Goal: Find specific page/section: Find specific page/section

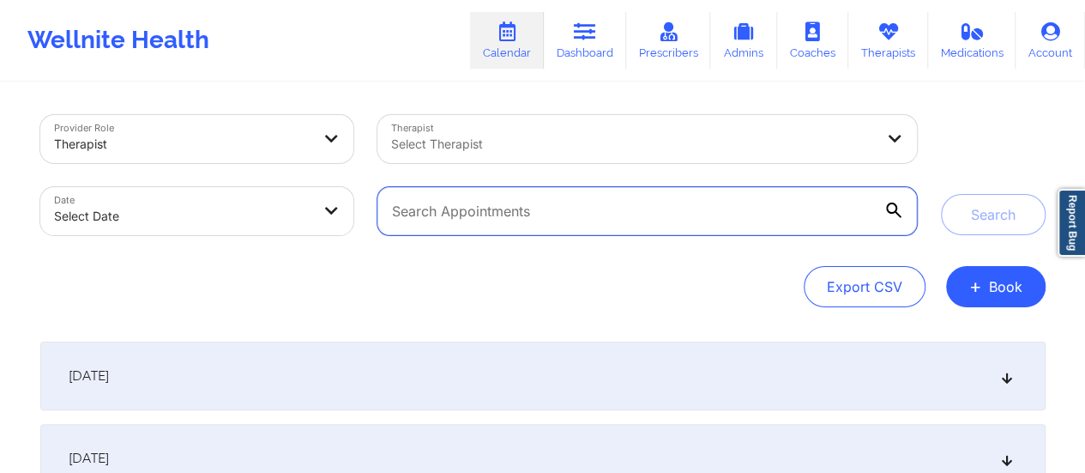
click at [873, 202] on input "text" at bounding box center [647, 211] width 539 height 48
paste input "[PERSON_NAME][EMAIL_ADDRESS][DOMAIN_NAME]"
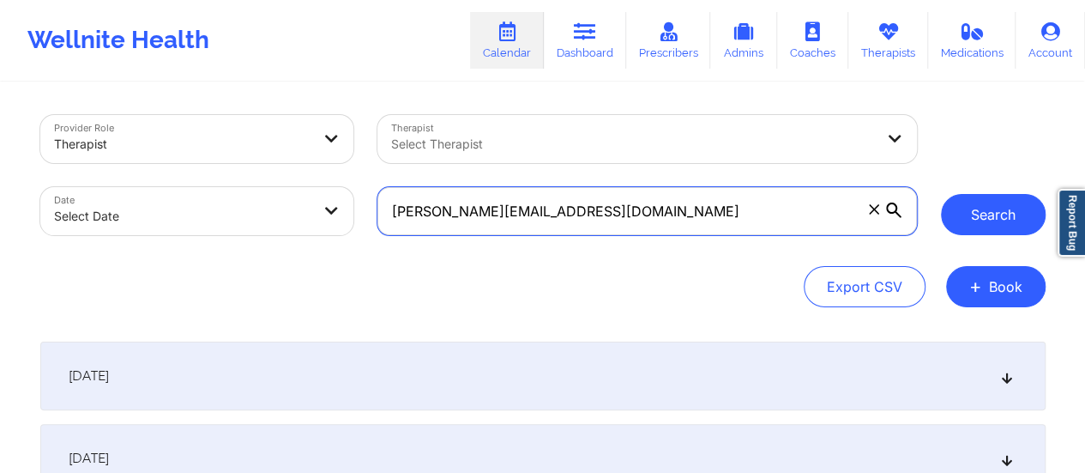
type input "[PERSON_NAME][EMAIL_ADDRESS][DOMAIN_NAME]"
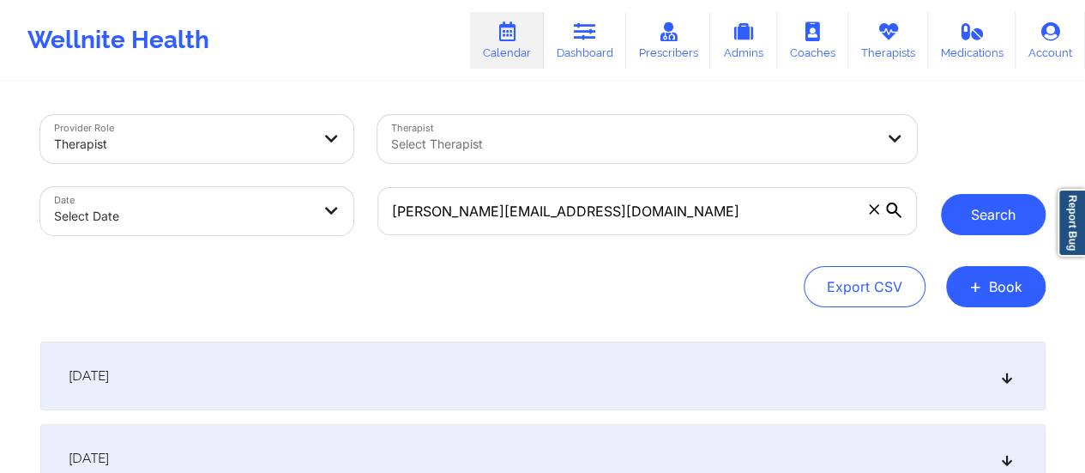
click at [988, 220] on button "Search" at bounding box center [993, 214] width 105 height 41
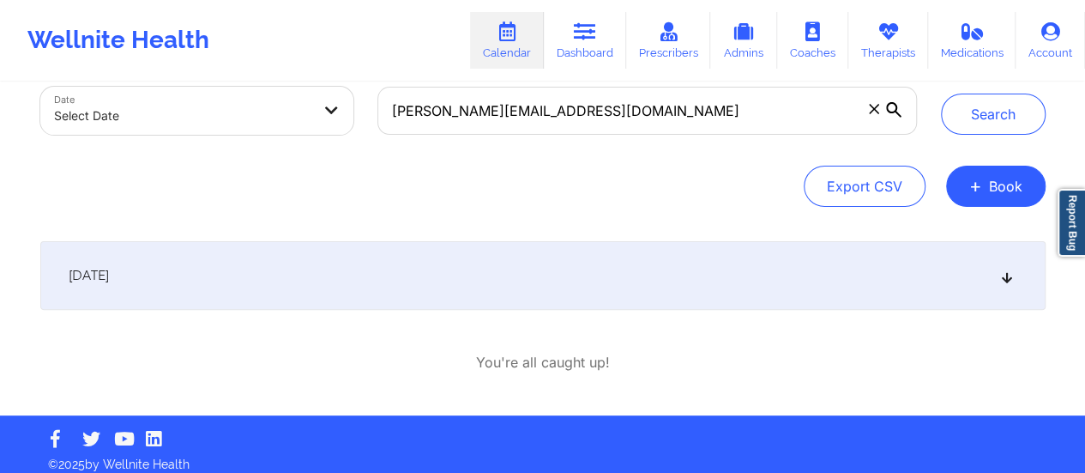
scroll to position [112, 0]
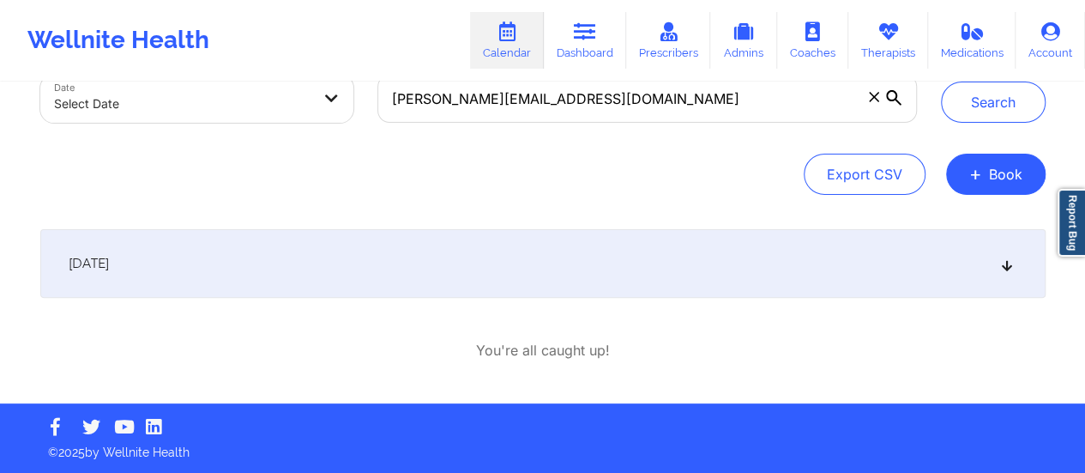
click at [582, 274] on div "[DATE]" at bounding box center [543, 263] width 1006 height 69
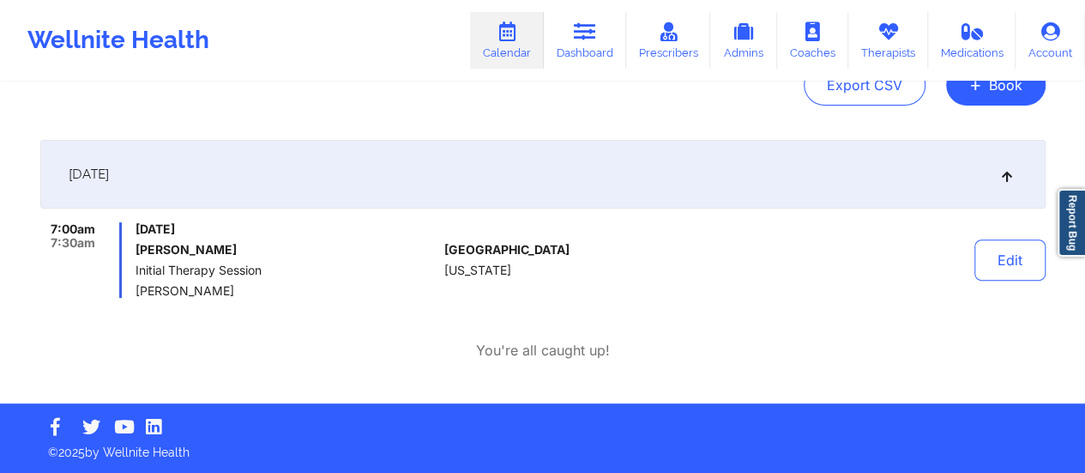
scroll to position [0, 0]
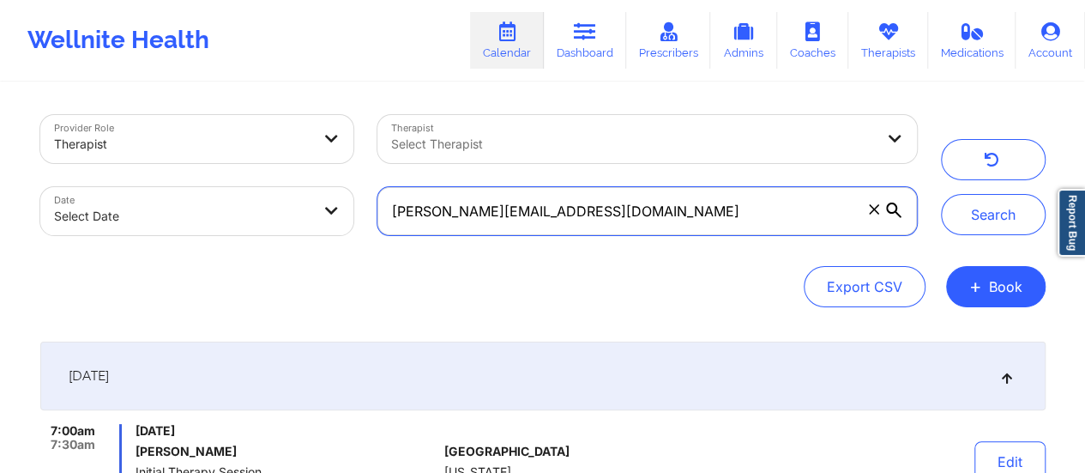
click at [489, 206] on input "[PERSON_NAME][EMAIL_ADDRESS][DOMAIN_NAME]" at bounding box center [647, 211] width 539 height 48
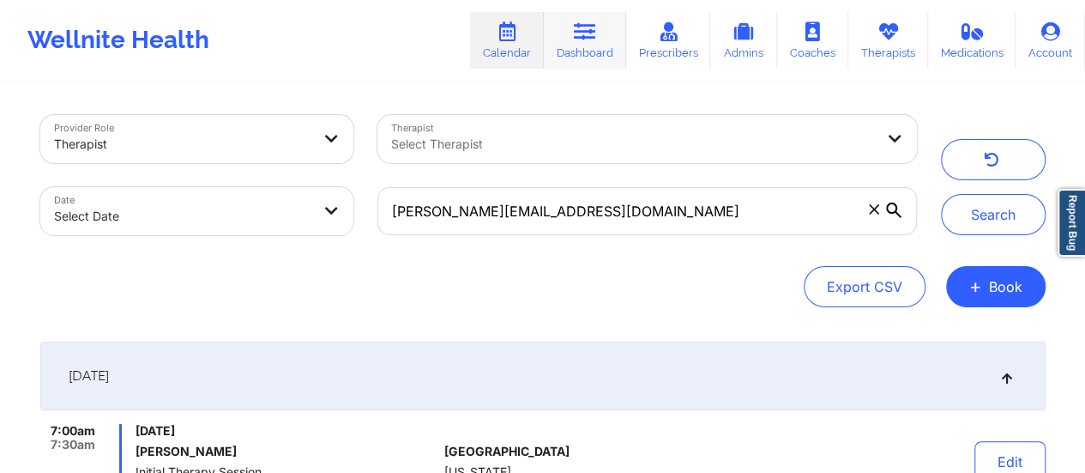
click at [606, 27] on link "Dashboard" at bounding box center [585, 40] width 82 height 57
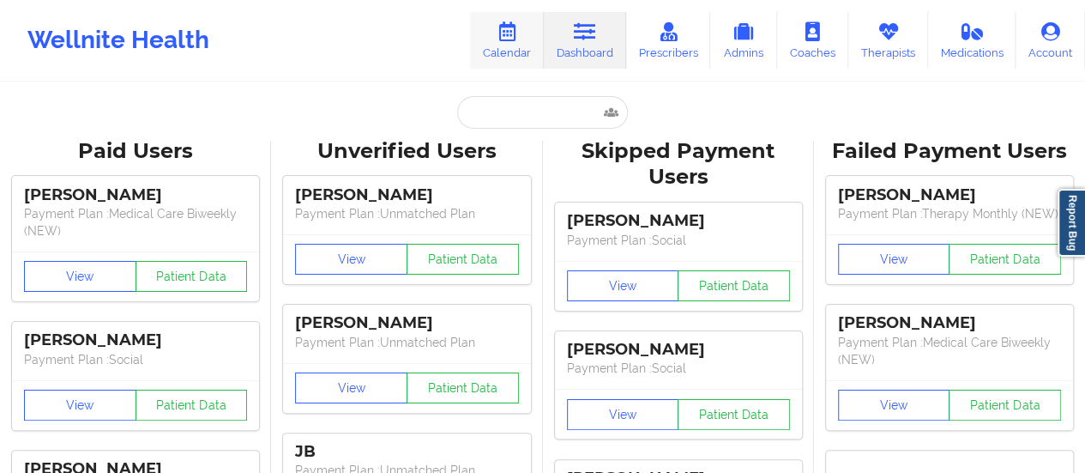
click at [519, 51] on link "Calendar" at bounding box center [507, 40] width 74 height 57
